Goal: Task Accomplishment & Management: Manage account settings

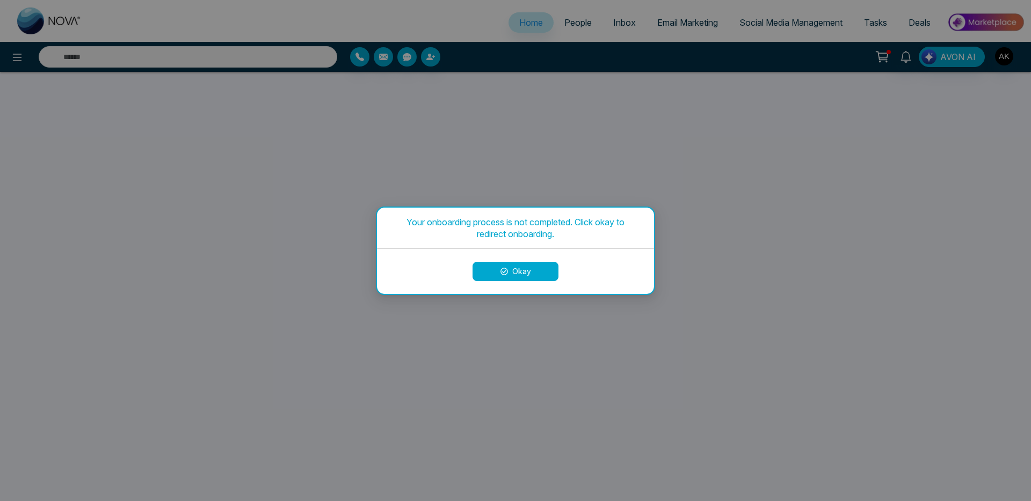
click at [533, 276] on button "Okay" at bounding box center [515, 271] width 86 height 19
select select "*"
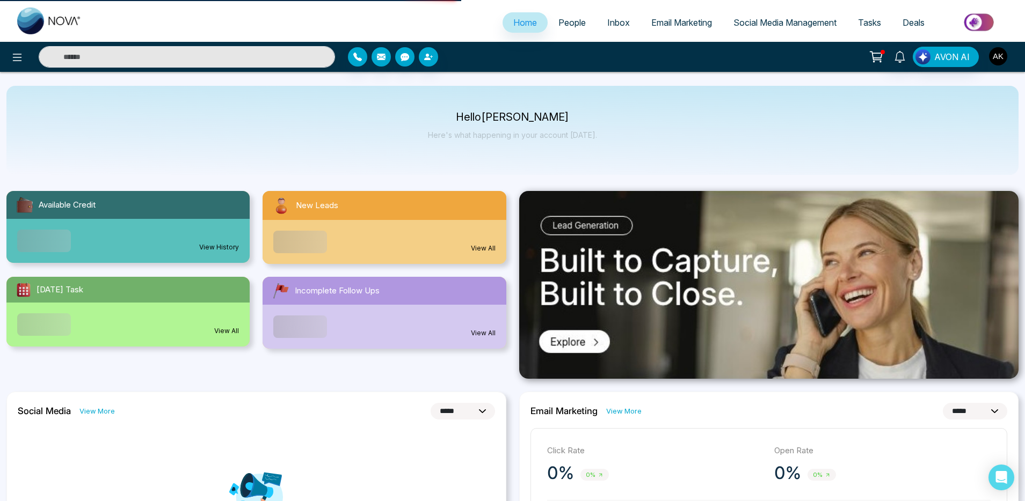
click at [1001, 60] on img "button" at bounding box center [998, 56] width 18 height 18
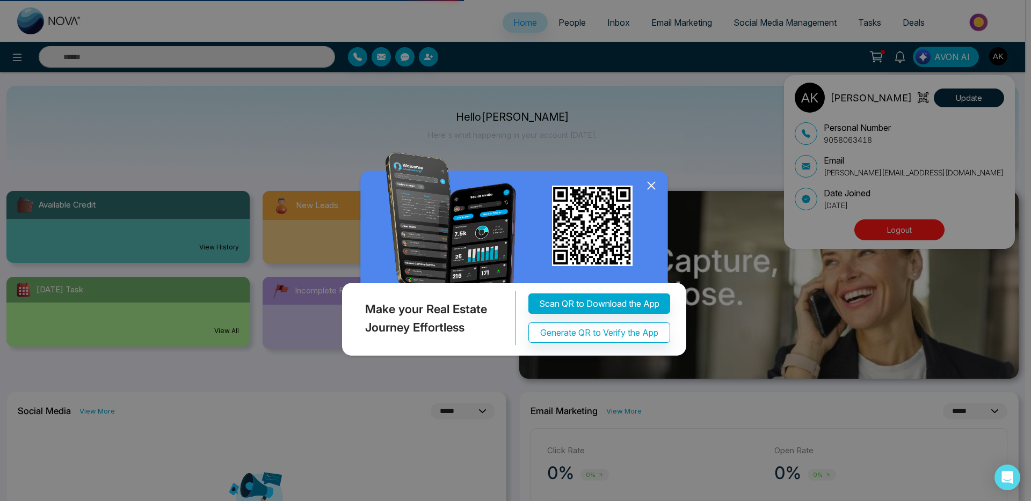
click at [879, 233] on div "Make your Real Estate Journey Effortless Scan QR to Download the App Generate Q…" at bounding box center [515, 250] width 1031 height 501
drag, startPoint x: 653, startPoint y: 284, endPoint x: 906, endPoint y: 266, distance: 253.5
click at [653, 194] on icon at bounding box center [651, 186] width 16 height 16
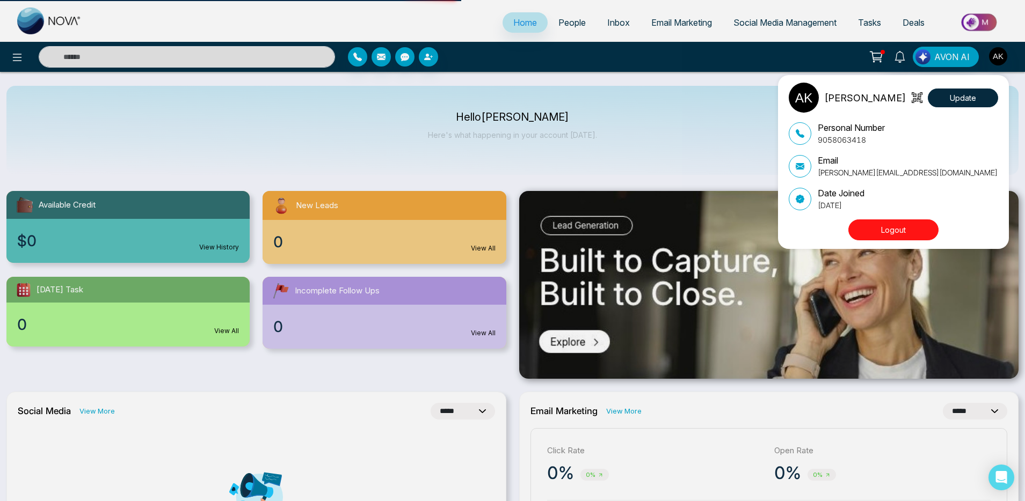
click at [887, 227] on button "Logout" at bounding box center [893, 230] width 90 height 21
click at [887, 233] on button "Logout" at bounding box center [893, 230] width 90 height 21
click at [903, 229] on button "Logout" at bounding box center [893, 230] width 90 height 21
